Goal: Information Seeking & Learning: Check status

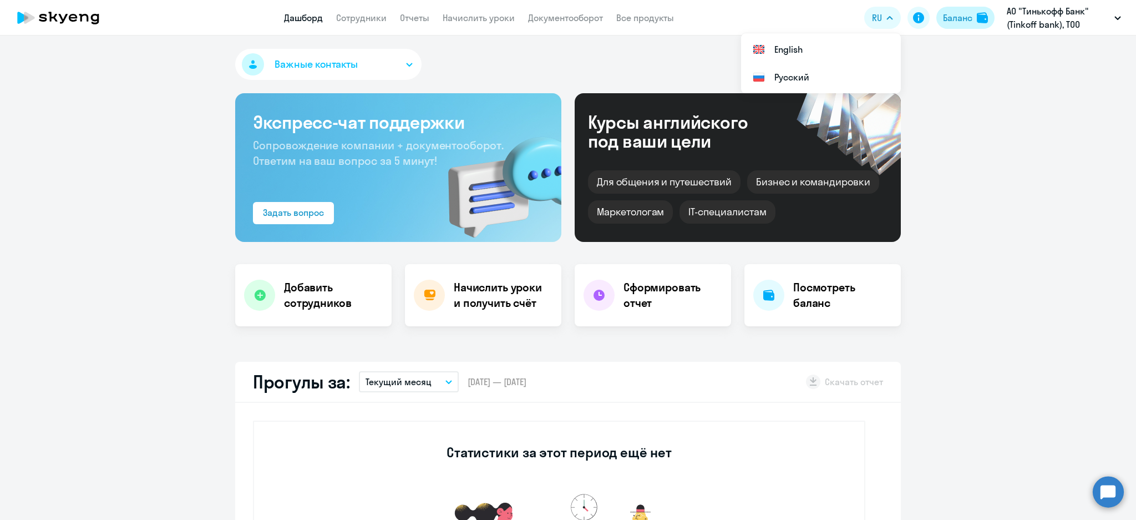
click at [957, 19] on div "Баланс" at bounding box center [957, 17] width 29 height 13
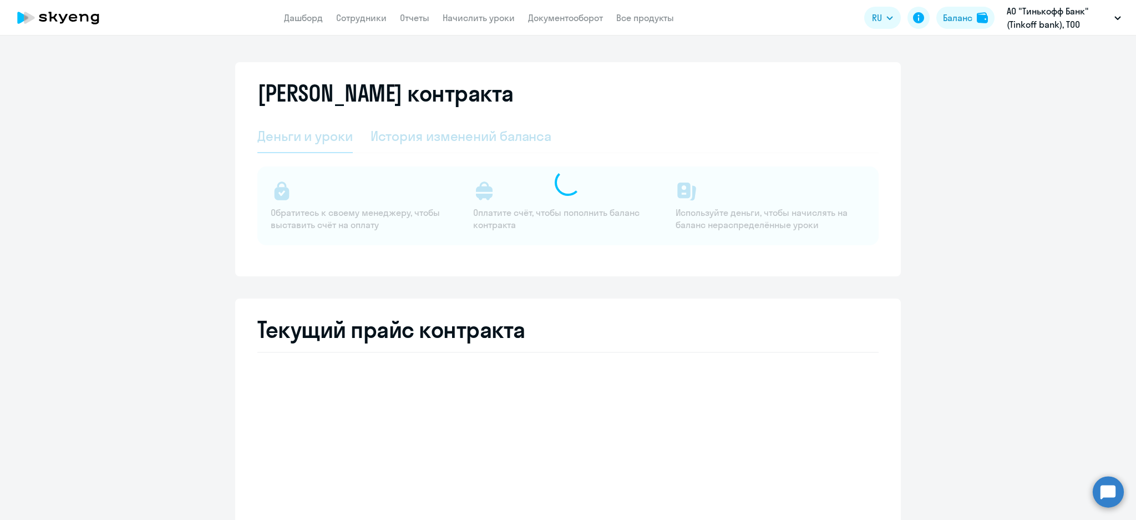
select select "english_adult_not_native_speaker"
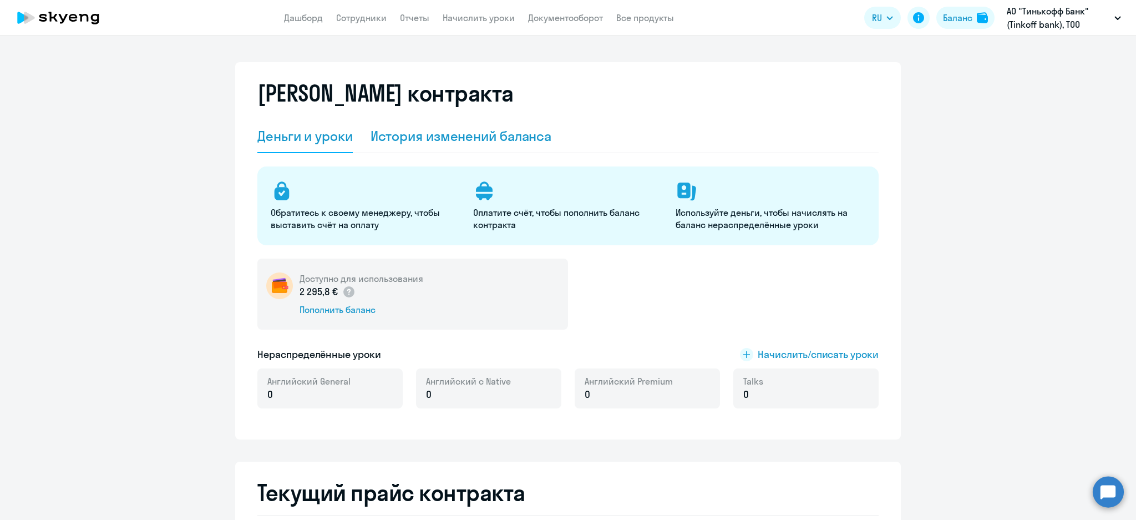
drag, startPoint x: 473, startPoint y: 138, endPoint x: 486, endPoint y: 151, distance: 18.4
click at [474, 138] on div "История изменений баланса" at bounding box center [460, 136] width 181 height 18
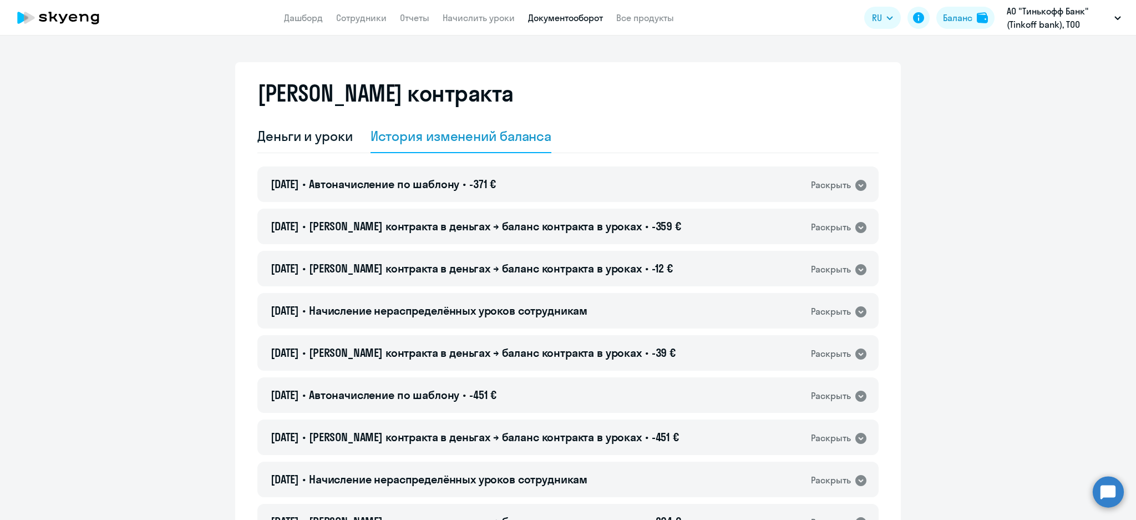
drag, startPoint x: 560, startPoint y: 16, endPoint x: 523, endPoint y: 142, distance: 131.1
click at [560, 17] on link "Документооборот" at bounding box center [565, 17] width 75 height 11
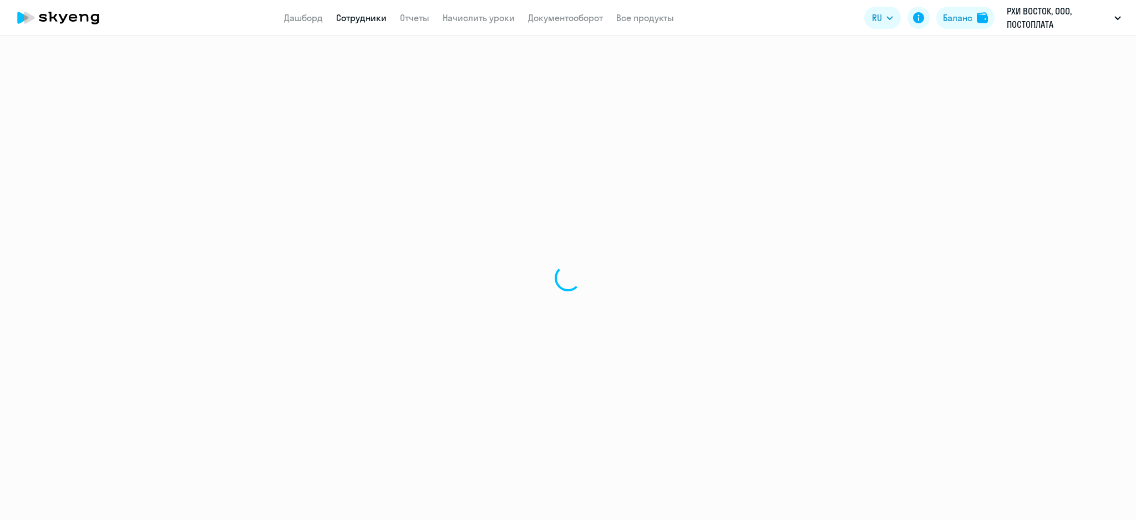
select select "30"
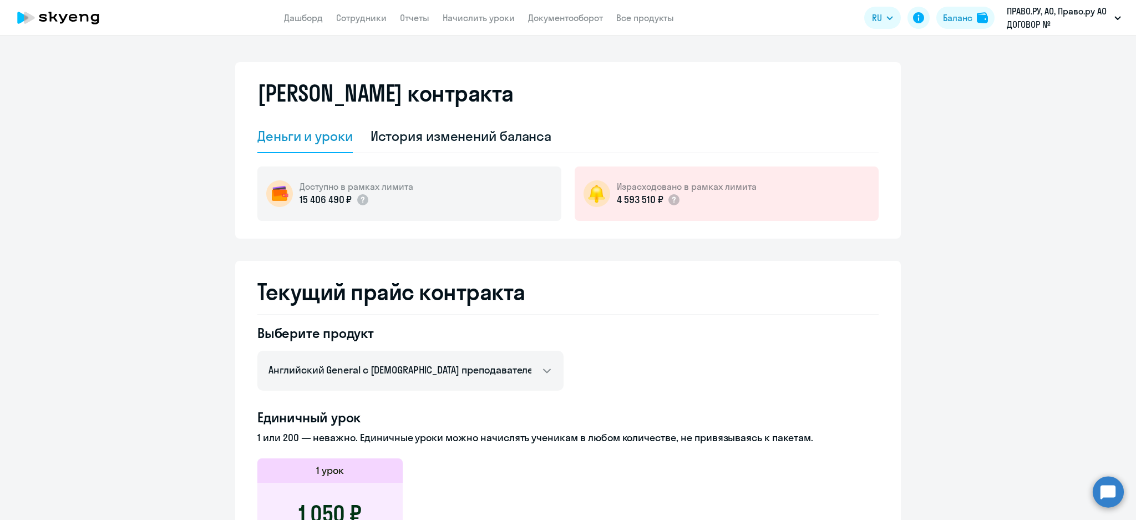
select select "english_adult_not_native_speaker"
click at [485, 130] on div "История изменений баланса" at bounding box center [460, 136] width 181 height 18
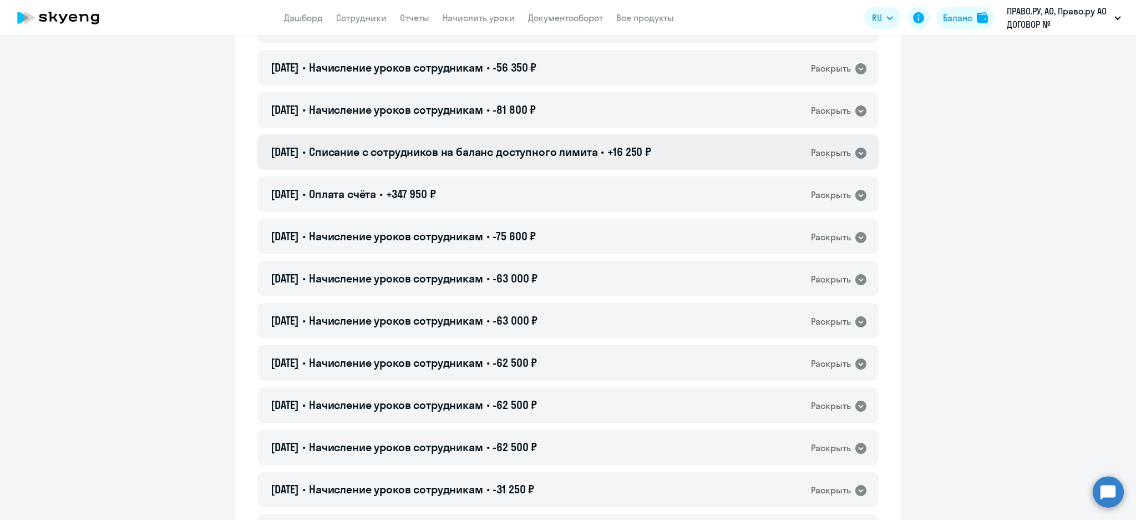
scroll to position [148, 0]
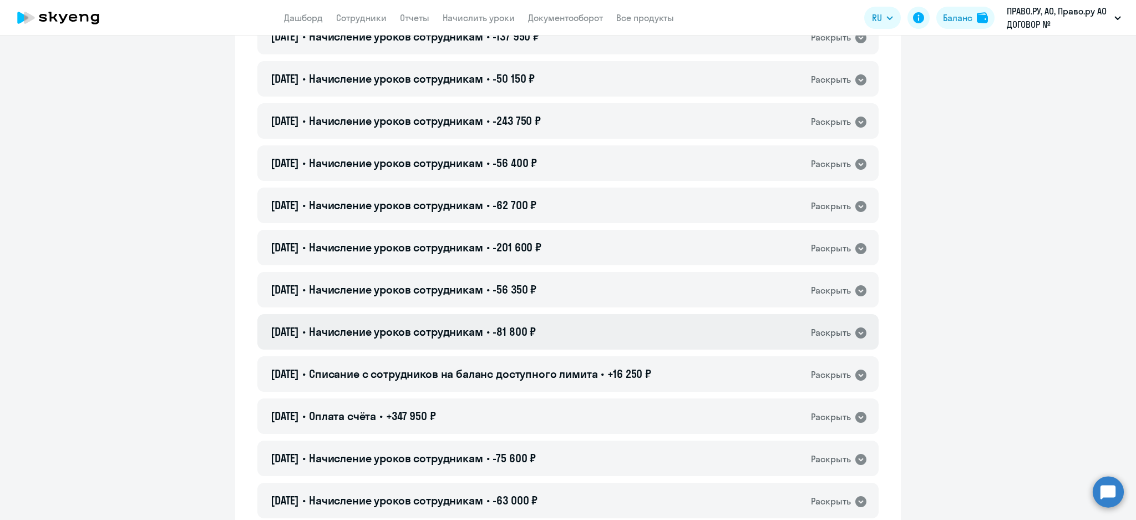
click at [587, 335] on div "01.09.2025 • Начисление уроков сотрудникам • -81 800 ₽ Раскрыть" at bounding box center [567, 331] width 621 height 35
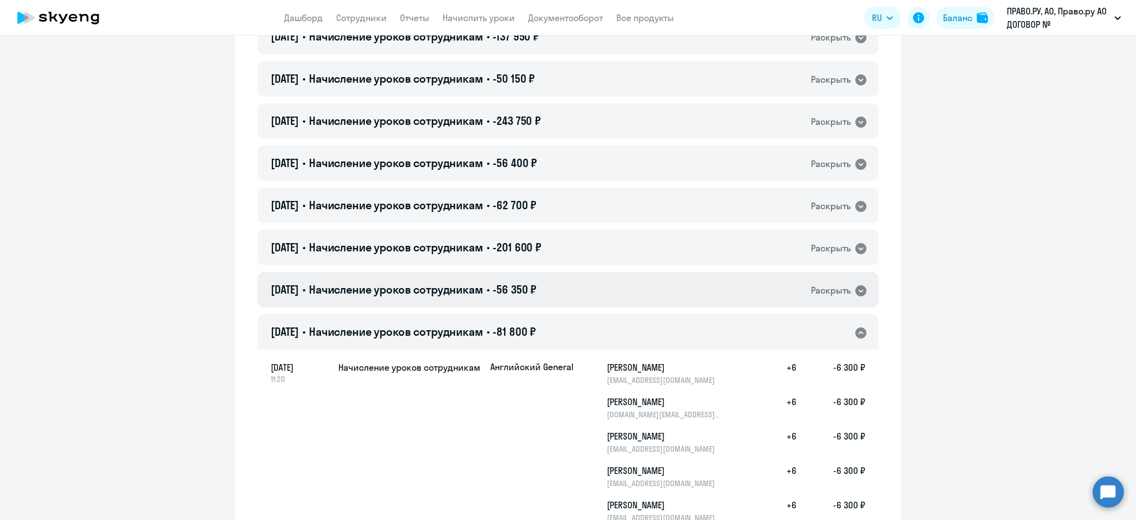
click at [593, 287] on div "01.09.2025 • Начисление уроков сотрудникам • -56 350 ₽ Раскрыть" at bounding box center [567, 289] width 621 height 35
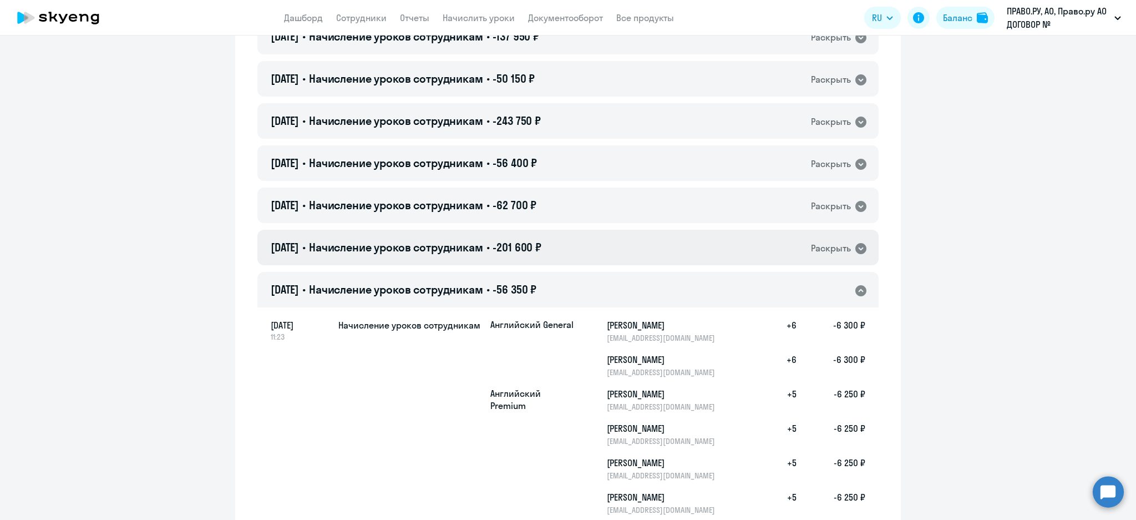
click at [601, 235] on div "01.09.2025 • Начисление уроков сотрудникам • -201 600 ₽ Раскрыть" at bounding box center [567, 247] width 621 height 35
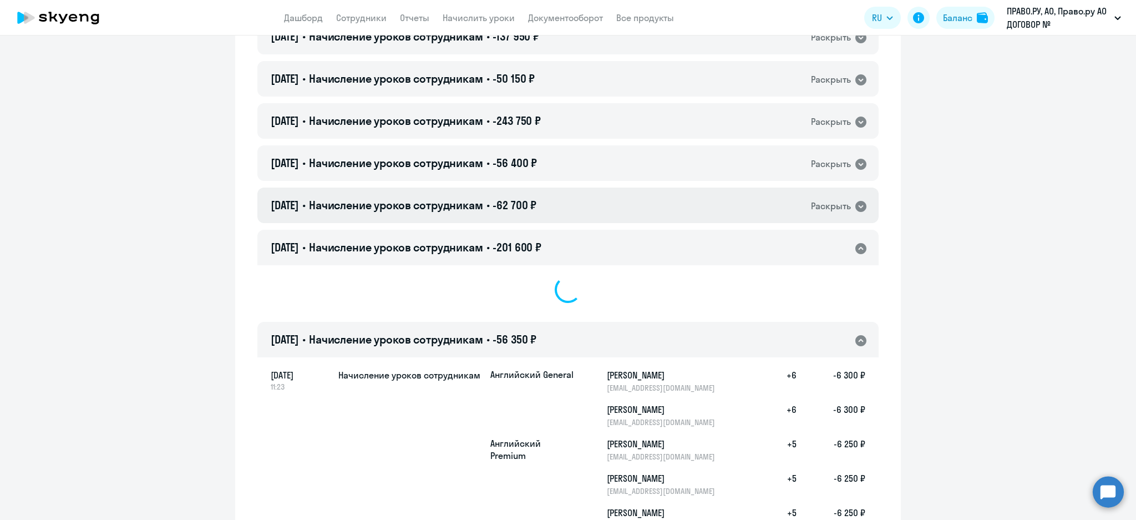
click at [606, 195] on div "01.09.2025 • Начисление уроков сотрудникам • -62 700 ₽ Раскрыть" at bounding box center [567, 204] width 621 height 35
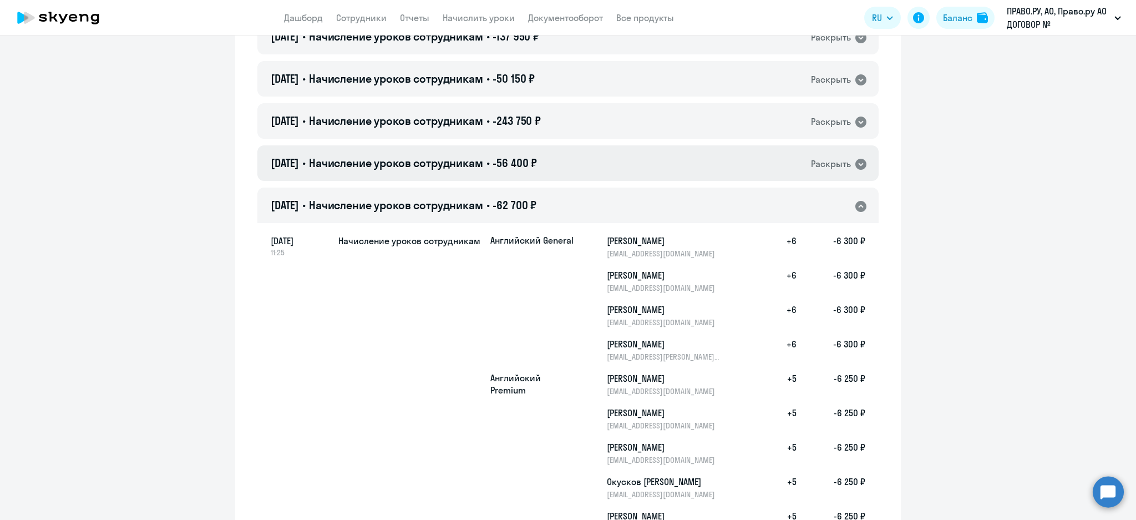
click at [620, 163] on div "01.09.2025 • Начисление уроков сотрудникам • -56 400 ₽ Раскрыть" at bounding box center [567, 162] width 621 height 35
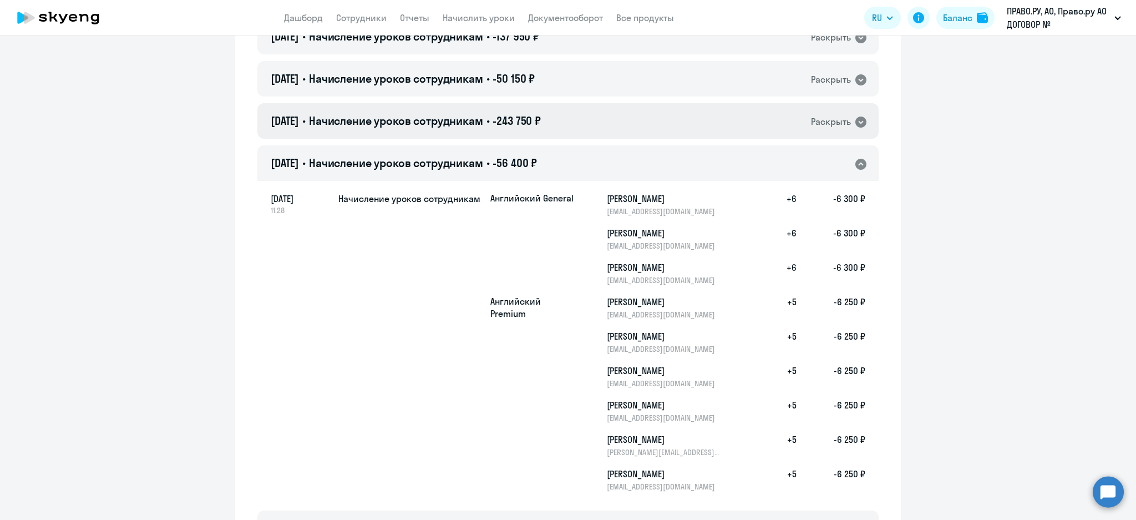
click at [630, 122] on div "01.09.2025 • Начисление уроков сотрудникам • -243 750 ₽ Раскрыть" at bounding box center [567, 120] width 621 height 35
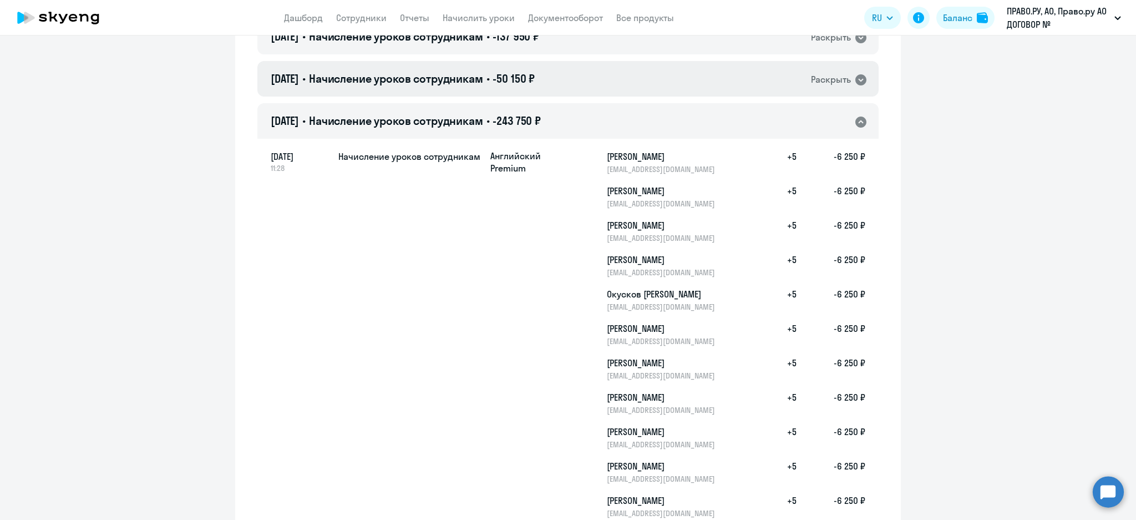
scroll to position [0, 0]
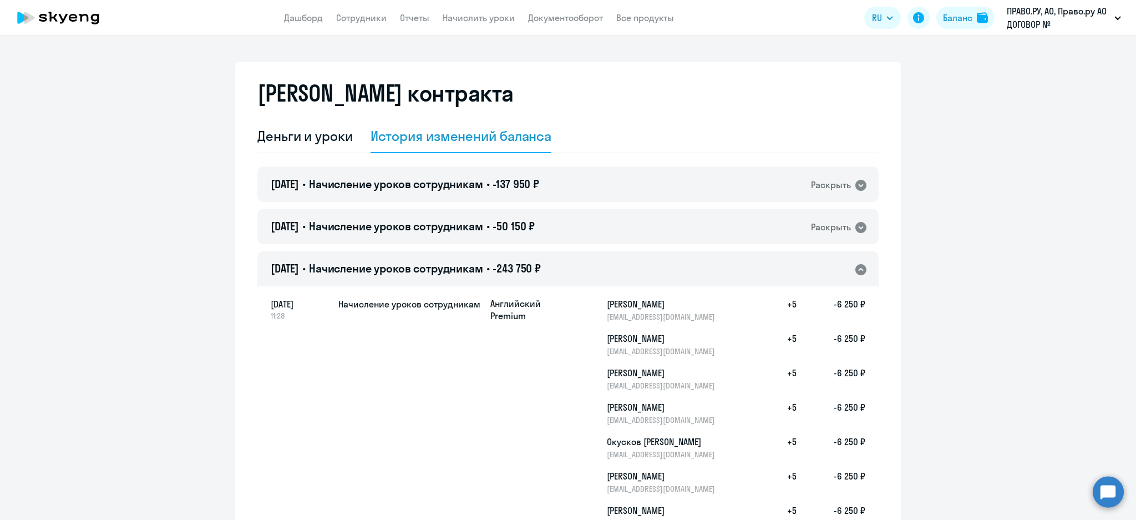
drag, startPoint x: 642, startPoint y: 233, endPoint x: 639, endPoint y: 207, distance: 26.8
click at [641, 233] on div "01.09.2025 • Начисление уроков сотрудникам • -50 150 ₽ Раскрыть" at bounding box center [567, 226] width 621 height 35
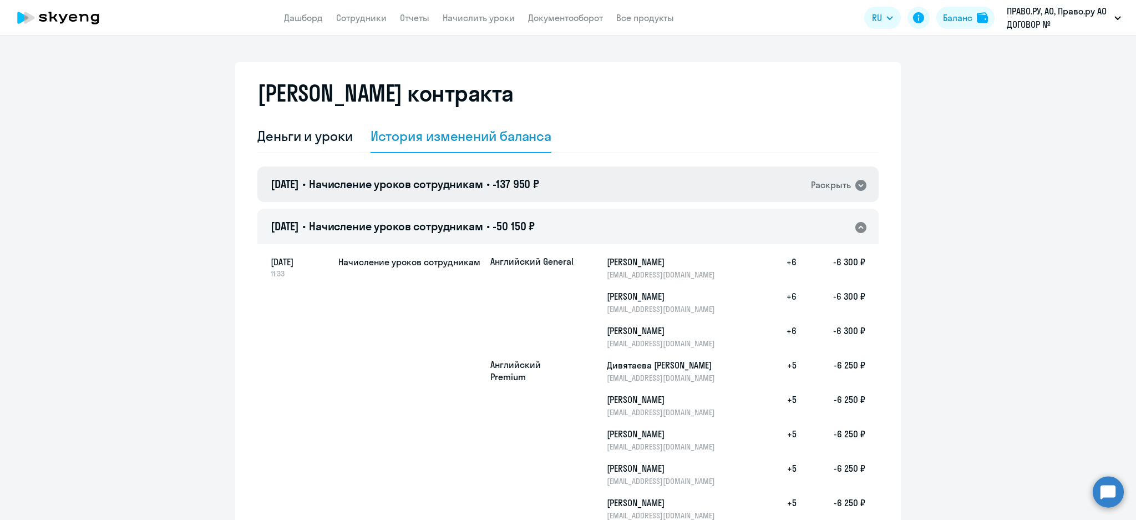
click at [641, 189] on div "01.09.2025 • Начисление уроков сотрудникам • -137 950 ₽ Раскрыть" at bounding box center [567, 183] width 621 height 35
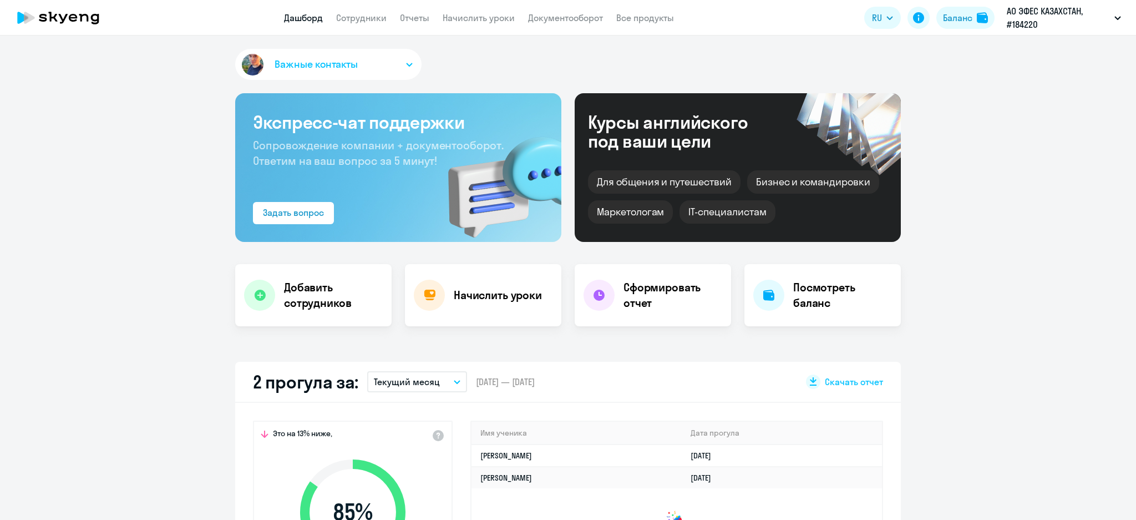
select select "30"
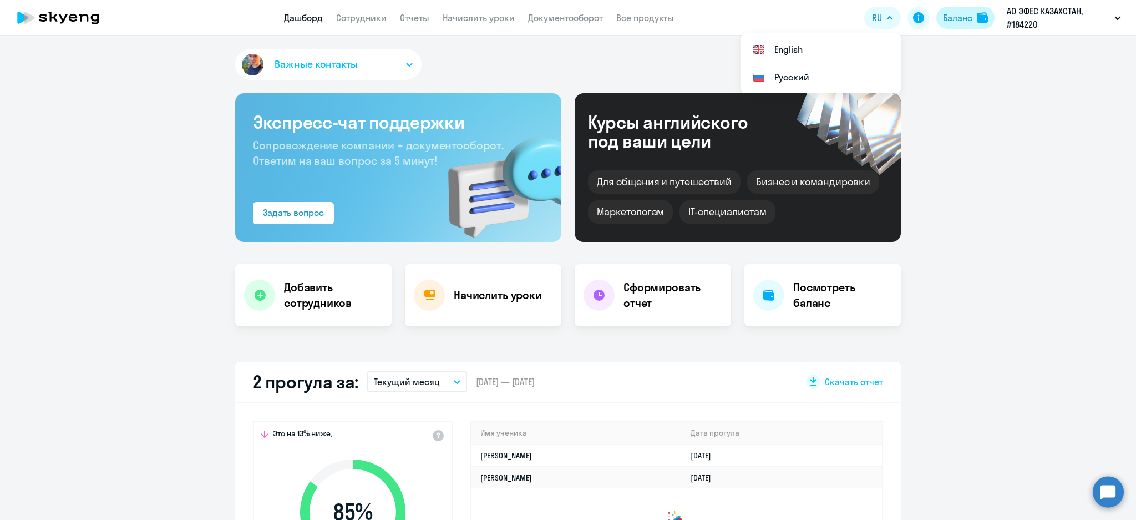
click at [960, 22] on div "Баланс" at bounding box center [957, 17] width 29 height 13
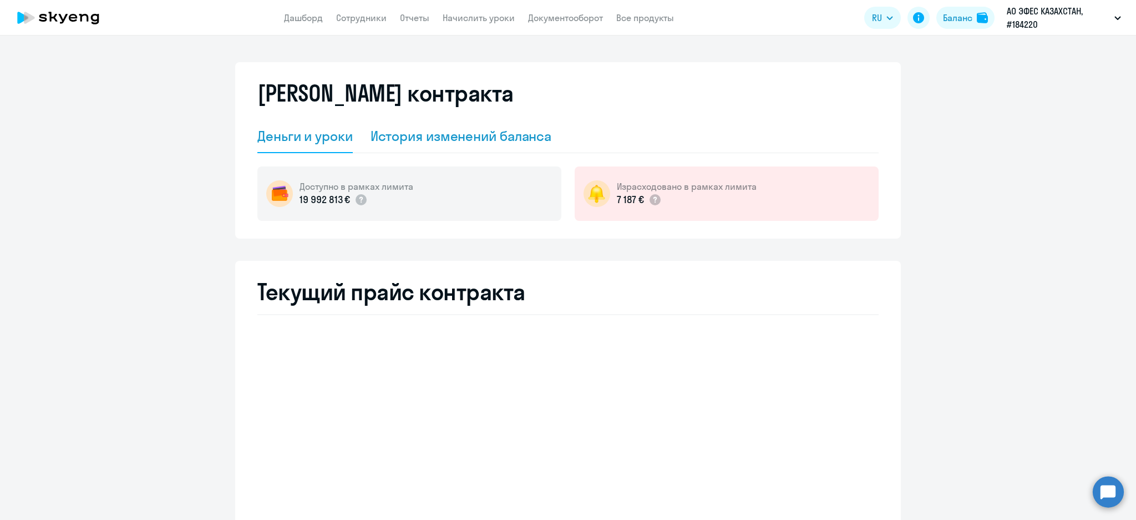
select select "english_adult_not_native_speaker"
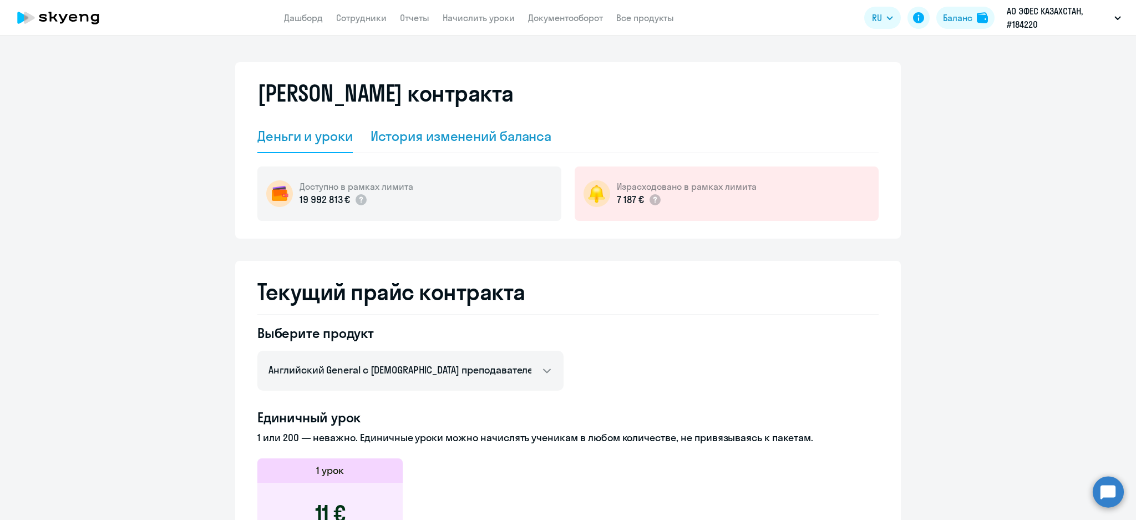
click at [493, 136] on div "История изменений баланса" at bounding box center [460, 136] width 181 height 18
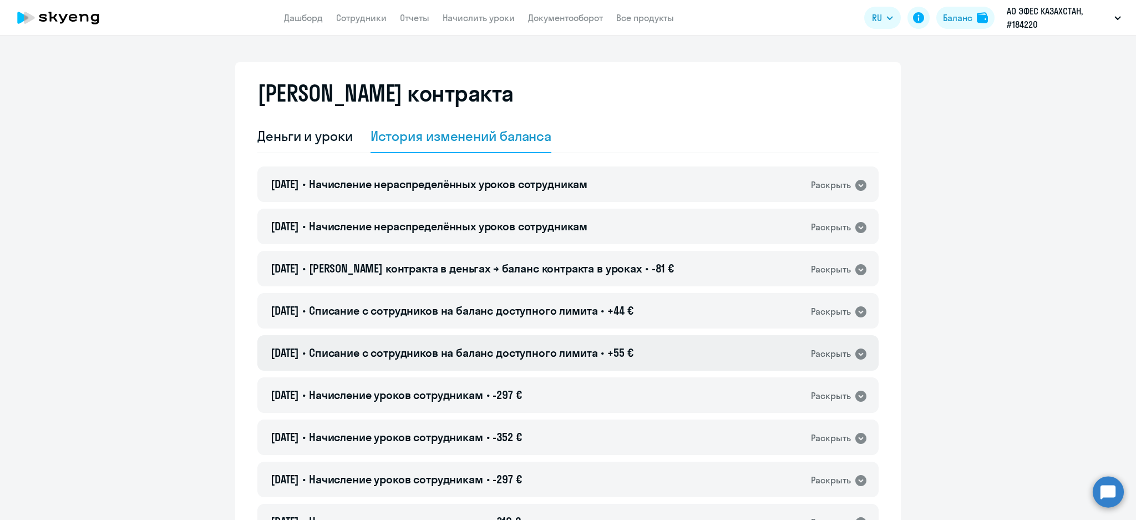
click at [618, 349] on h4 "02.09.2025 • Списание с сотрудников на баланс доступного лимита • +55 €" at bounding box center [452, 353] width 363 height 16
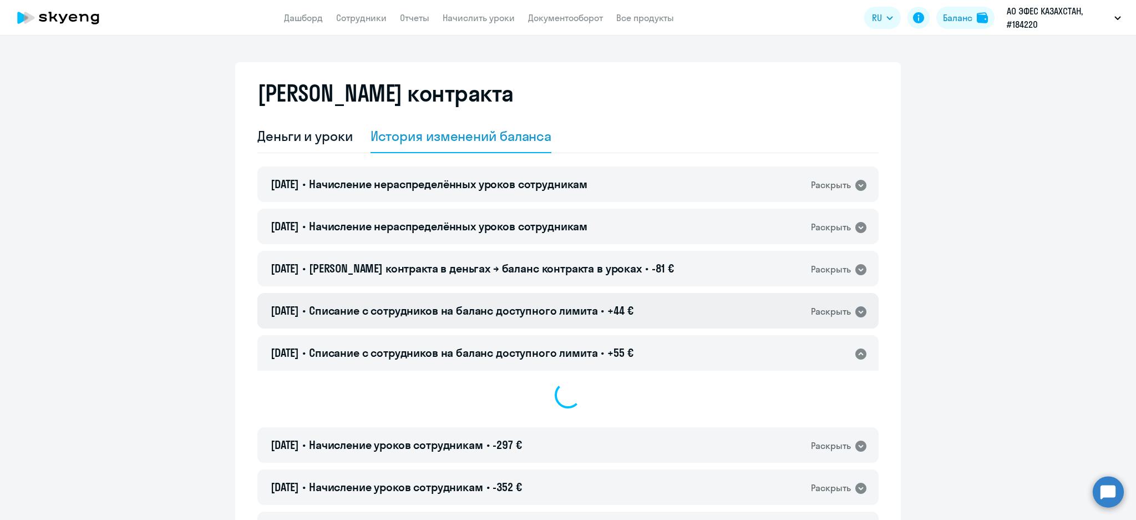
click at [651, 307] on div "02.09.2025 • Списание с сотрудников на баланс доступного лимита • +44 € Раскрыть" at bounding box center [567, 310] width 621 height 35
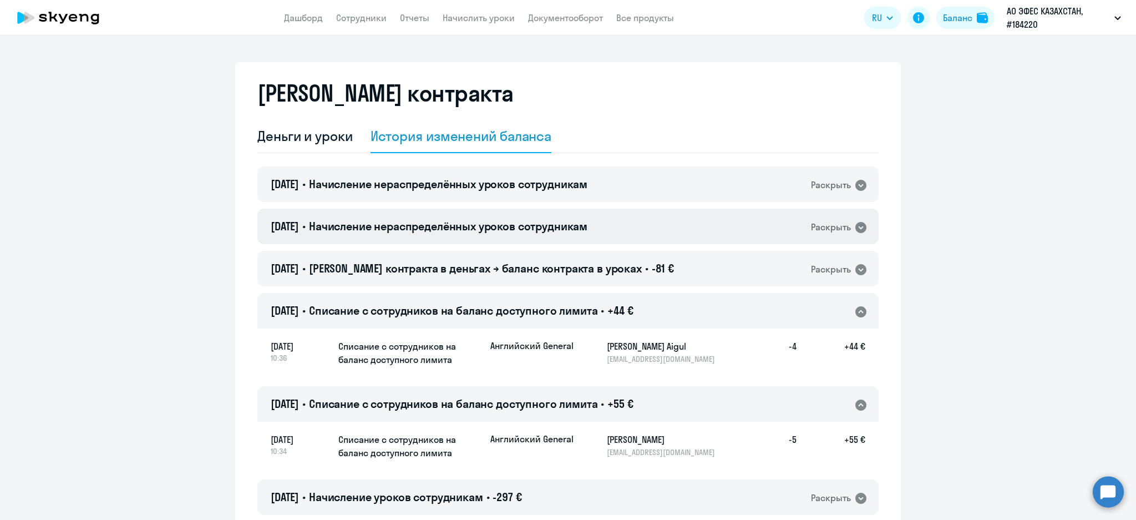
drag, startPoint x: 654, startPoint y: 235, endPoint x: 655, endPoint y: 196, distance: 38.8
click at [654, 235] on div "03.09.2025 • Начисление нераспределённых уроков сотрудникам Раскрыть" at bounding box center [567, 226] width 621 height 35
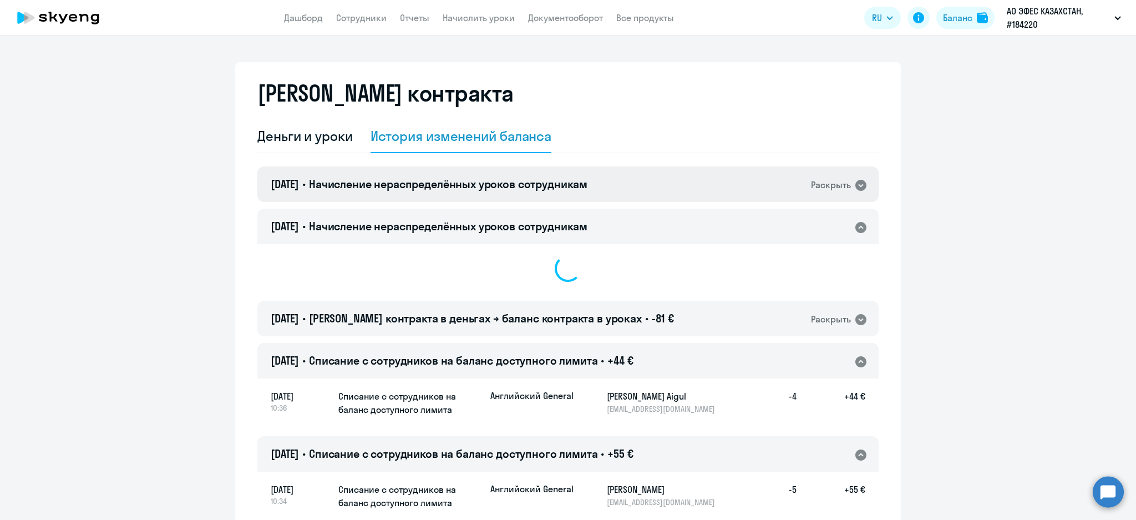
click at [654, 186] on div "03.09.2025 • Начисление нераспределённых уроков сотрудникам Раскрыть" at bounding box center [567, 183] width 621 height 35
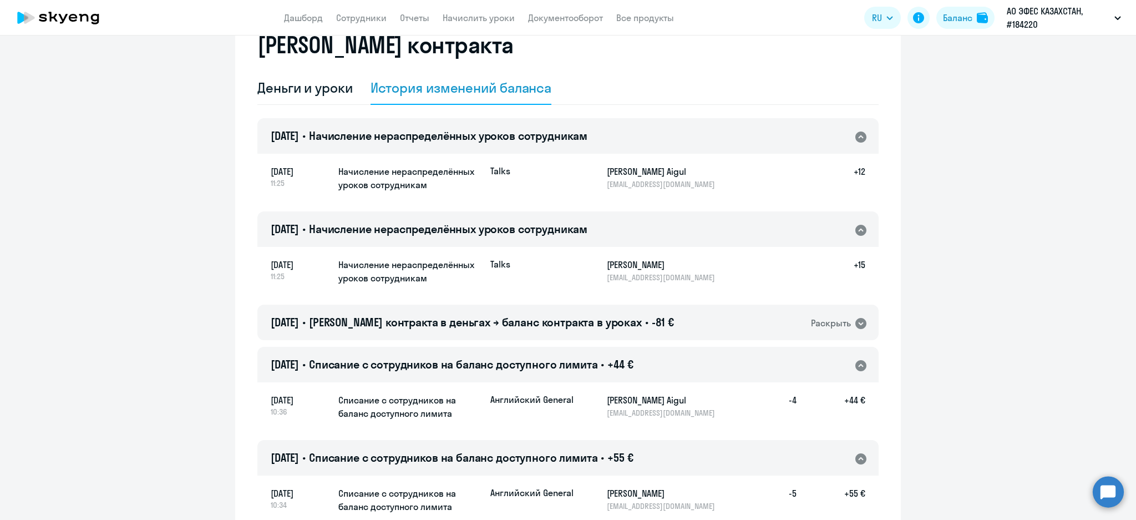
scroll to position [74, 0]
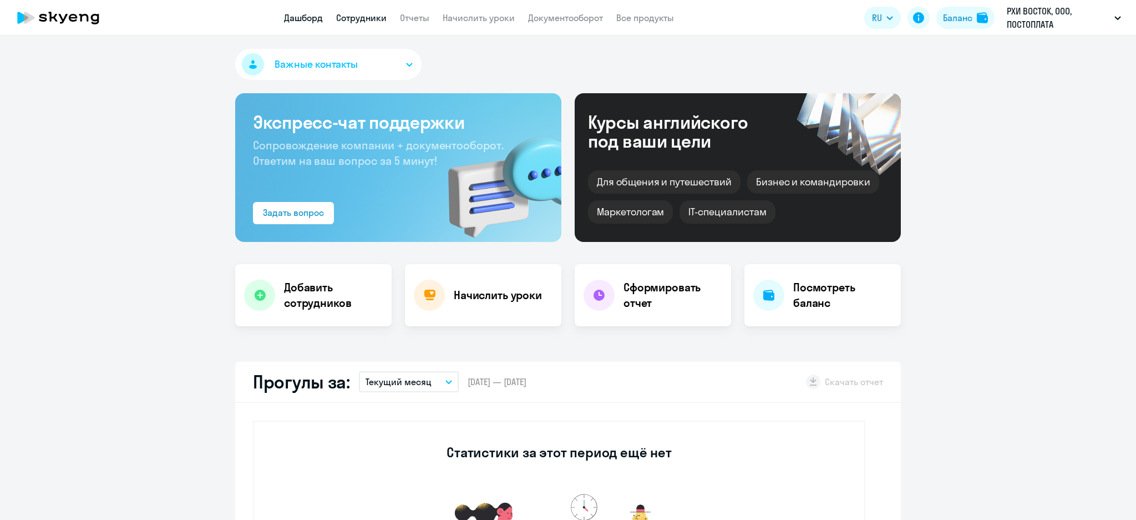
click at [371, 18] on link "Сотрудники" at bounding box center [361, 17] width 50 height 11
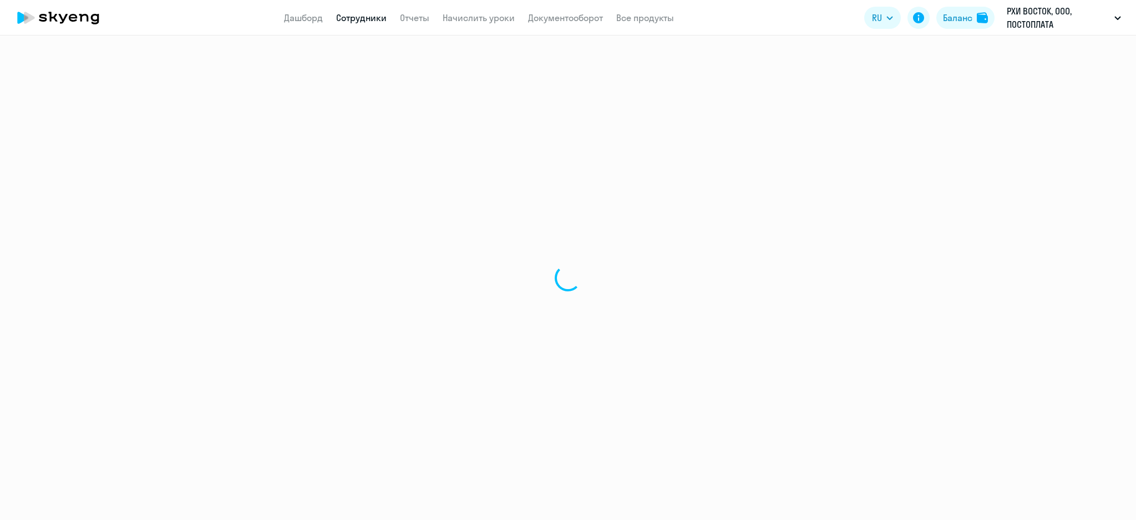
select select "30"
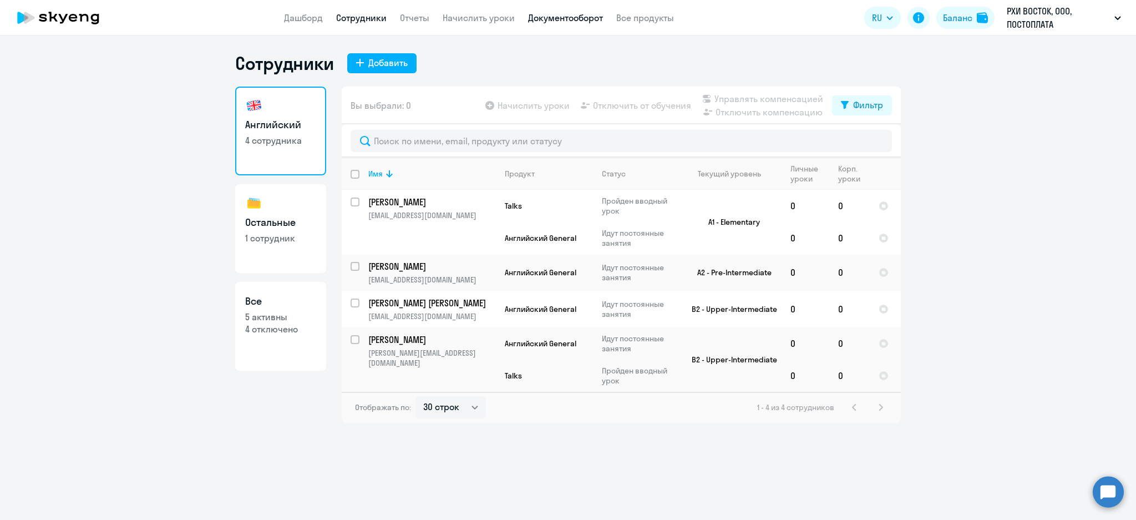
click at [570, 12] on app-menu-item-link "Документооборот" at bounding box center [565, 18] width 75 height 14
click at [970, 15] on div "Баланс" at bounding box center [957, 17] width 29 height 13
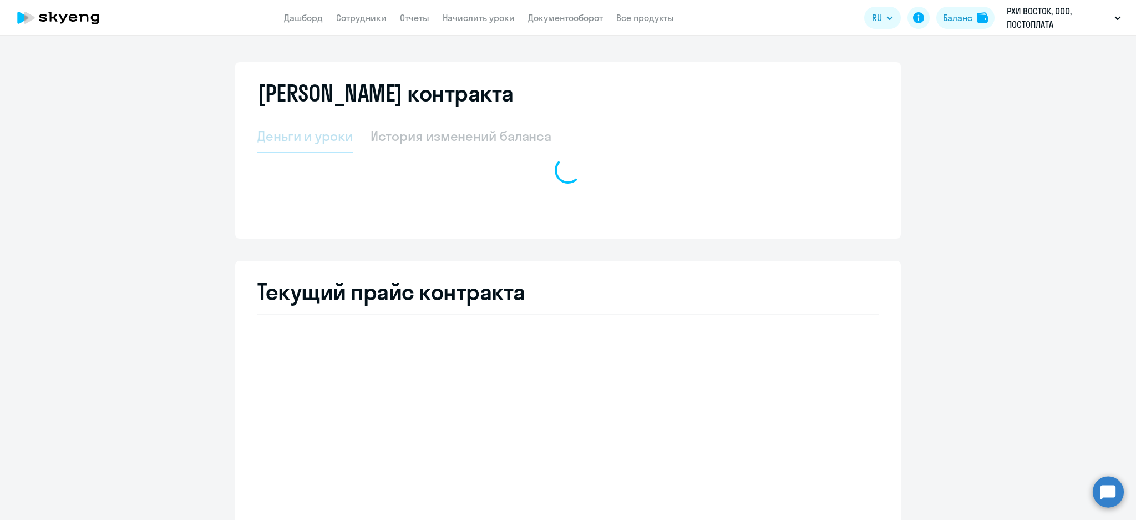
select select "english_adult_not_native_speaker"
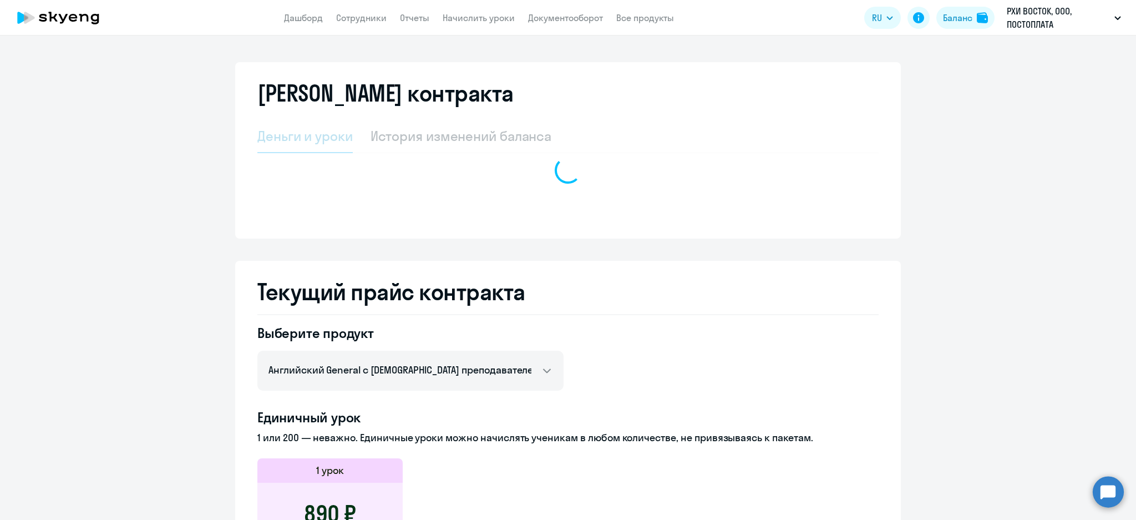
click at [439, 140] on div at bounding box center [567, 170] width 621 height 101
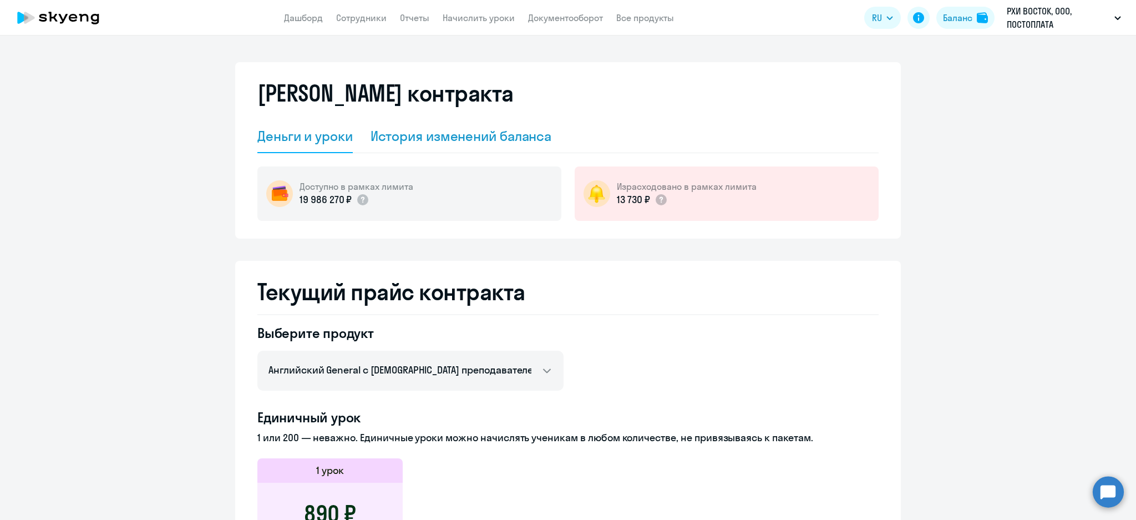
click at [466, 142] on div "История изменений баланса" at bounding box center [460, 136] width 181 height 18
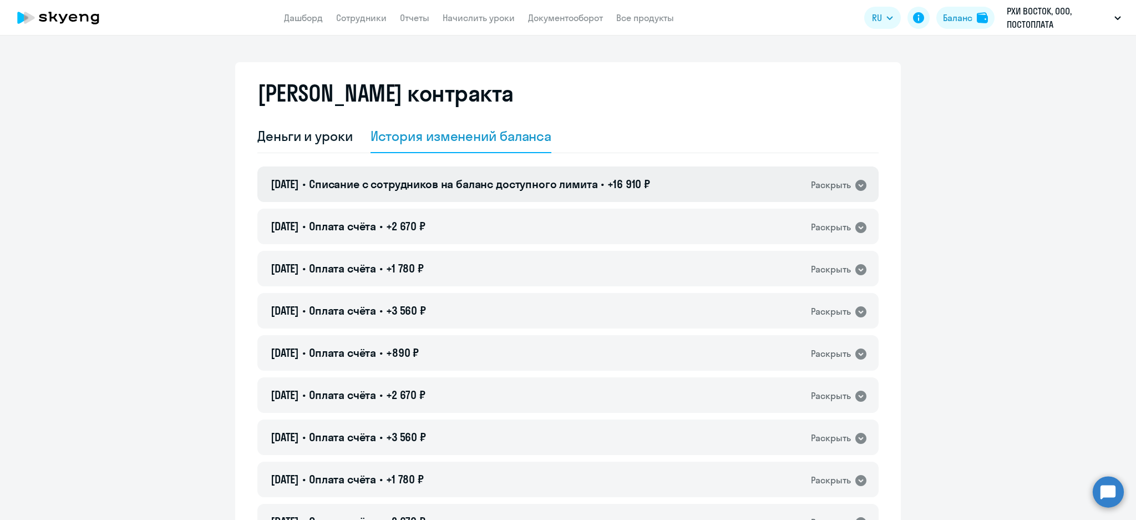
click at [488, 182] on span "Списание с сотрудников на баланс доступного лимита" at bounding box center [453, 184] width 289 height 14
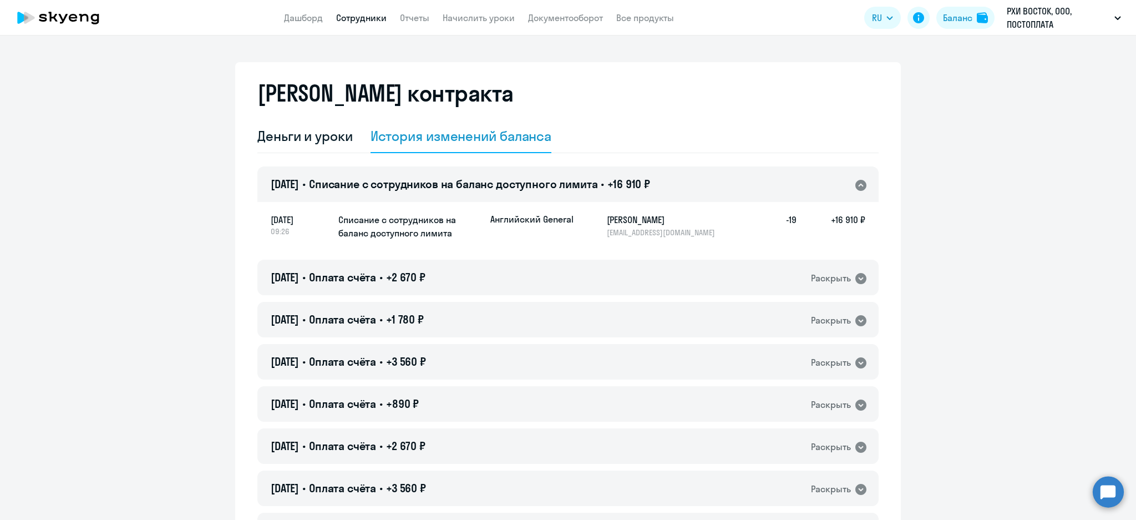
click at [367, 17] on link "Сотрудники" at bounding box center [361, 17] width 50 height 11
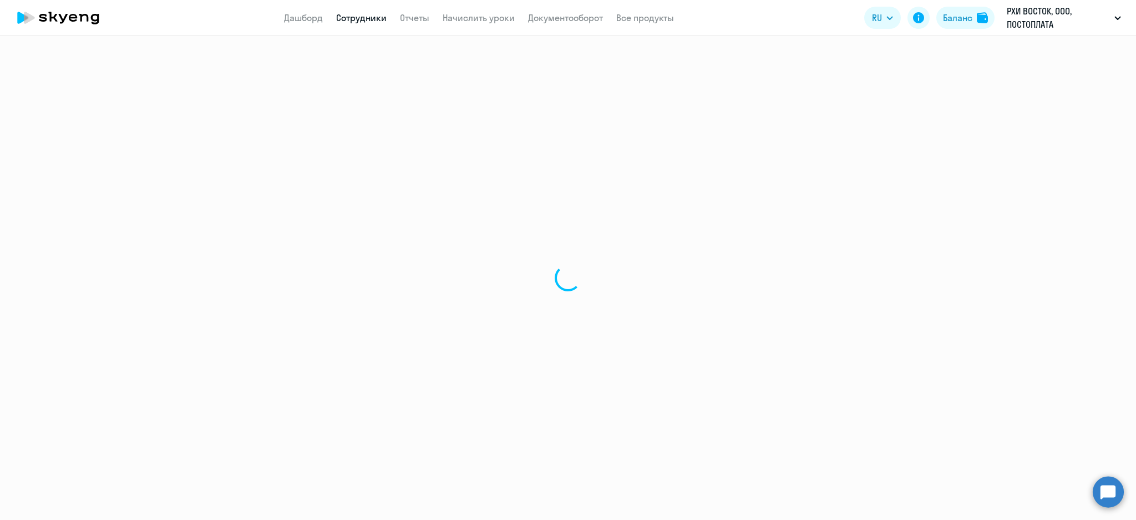
select select "30"
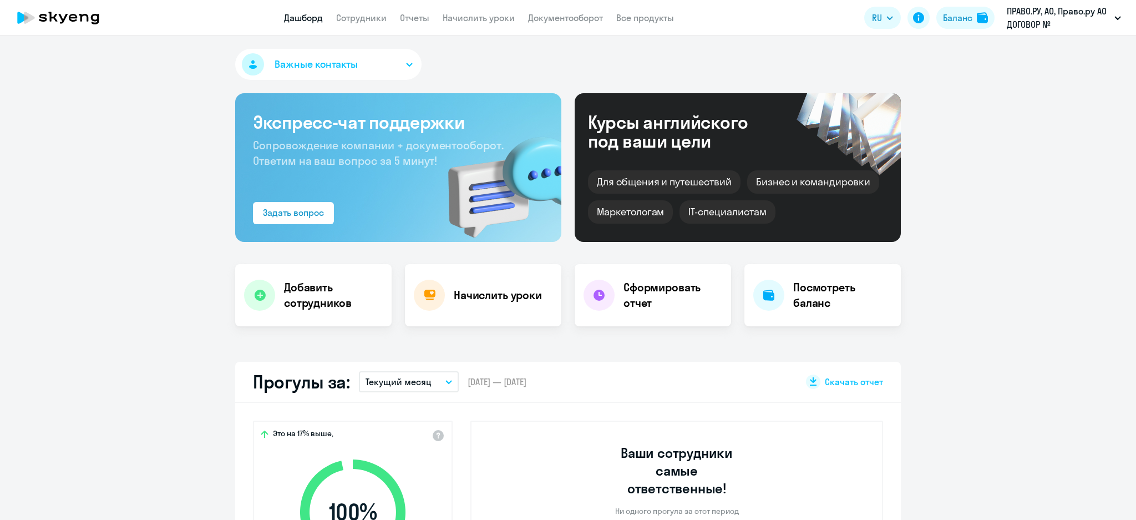
click at [475, 14] on link "Начислить уроки" at bounding box center [479, 17] width 72 height 11
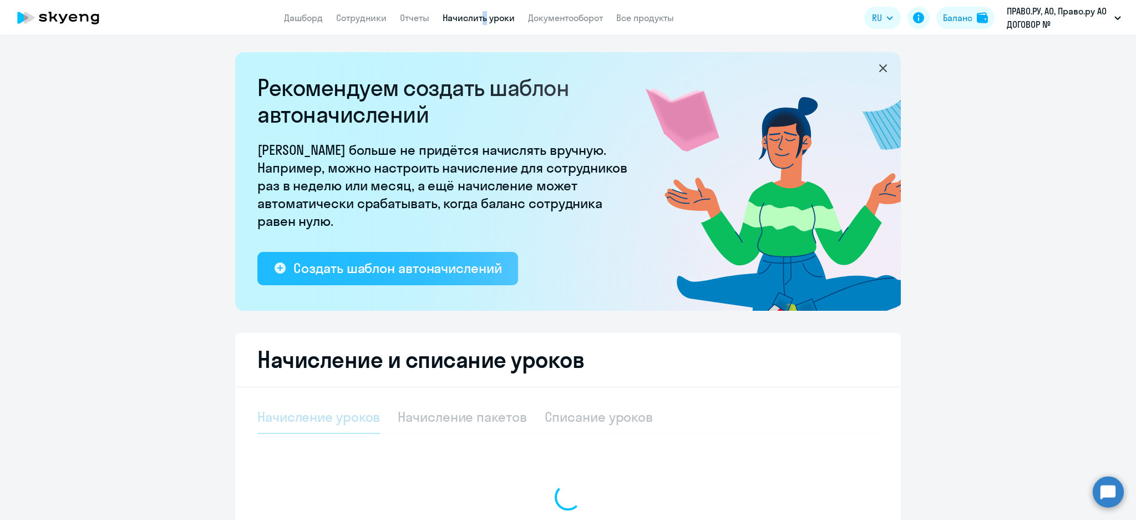
select select "10"
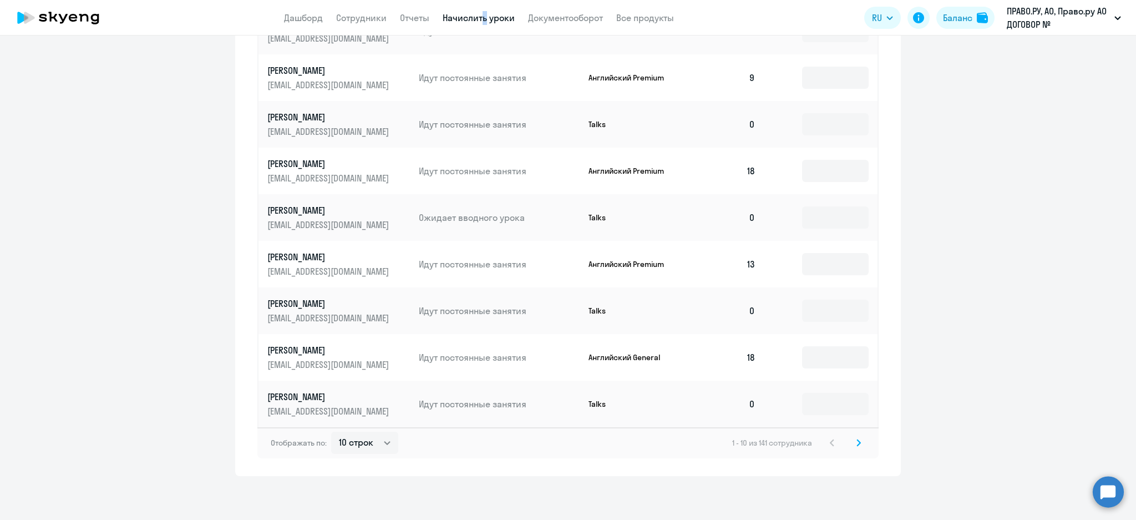
scroll to position [255, 0]
